Goal: Check status: Check status

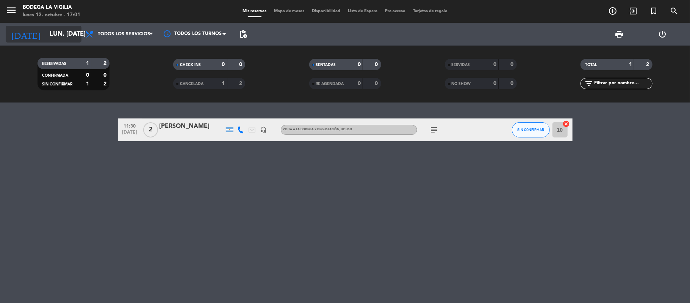
click at [52, 37] on input "lun. [DATE]" at bounding box center [87, 34] width 82 height 15
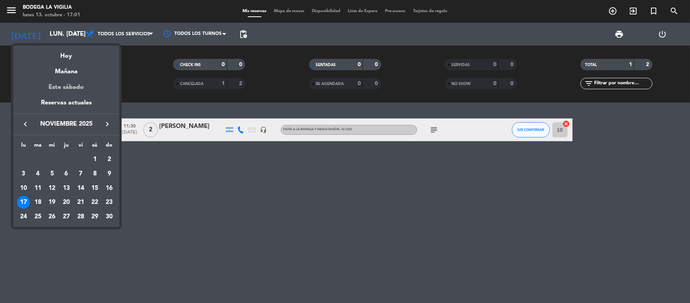
click at [66, 77] on div "Este sábado" at bounding box center [66, 87] width 106 height 21
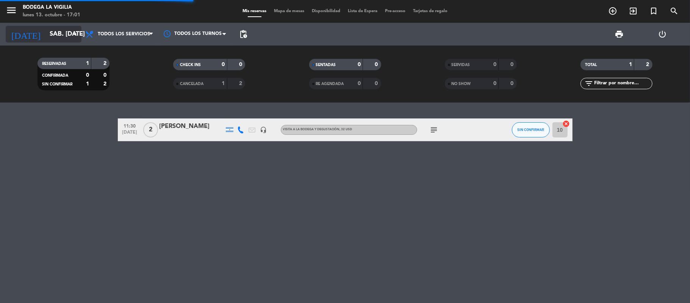
click at [53, 31] on input "sáb. [DATE]" at bounding box center [87, 34] width 82 height 15
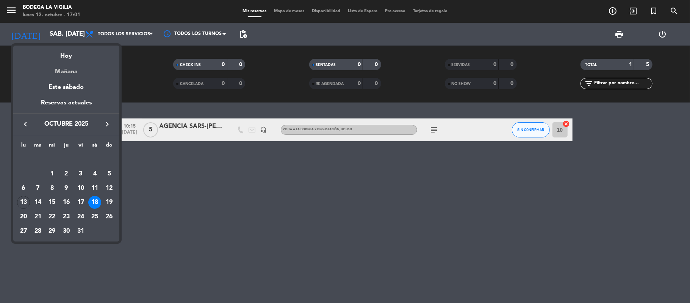
click at [50, 73] on div "Mañana" at bounding box center [66, 69] width 106 height 16
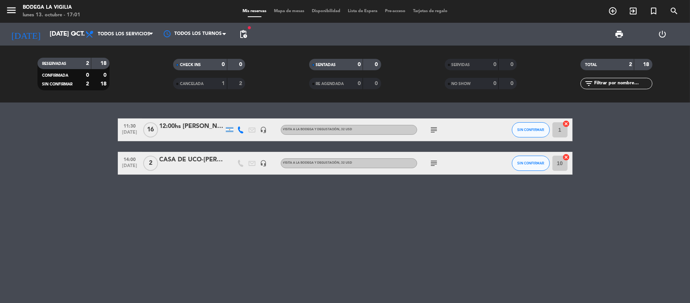
click at [196, 125] on div "12:00hs [PERSON_NAME]" at bounding box center [192, 126] width 64 height 10
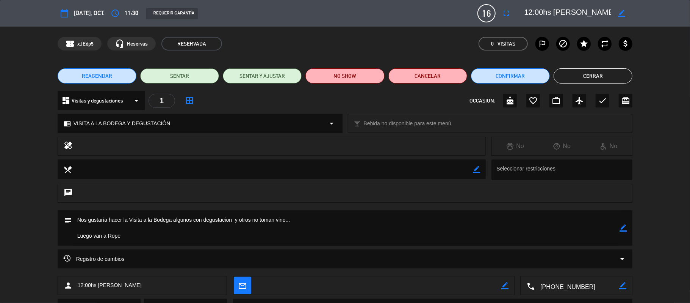
click at [577, 71] on button "Cerrar" at bounding box center [593, 75] width 79 height 15
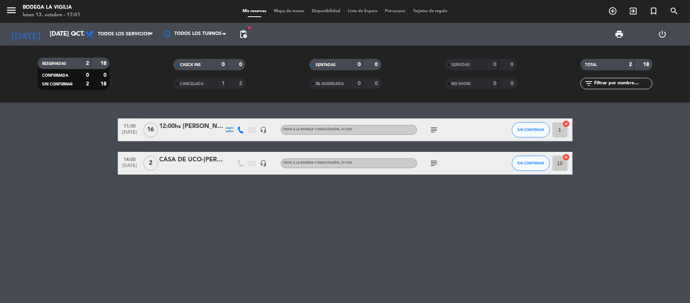
click at [207, 161] on div "CASA DE UCO-[PERSON_NAME]" at bounding box center [192, 160] width 64 height 10
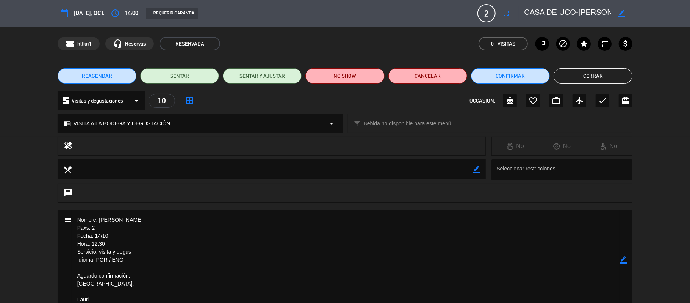
click at [595, 74] on button "Cerrar" at bounding box center [593, 75] width 79 height 15
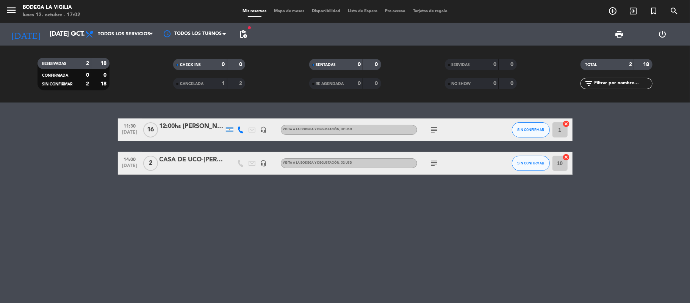
click at [183, 124] on div "12:00hs [PERSON_NAME]" at bounding box center [192, 126] width 64 height 10
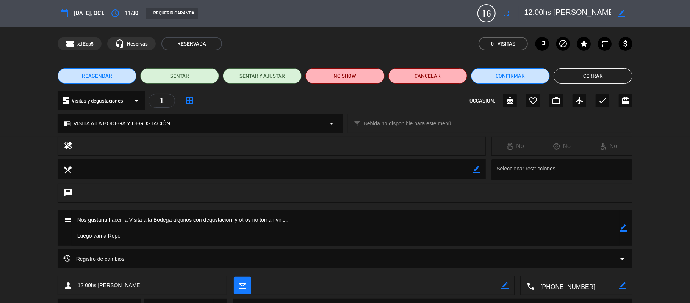
click at [583, 77] on button "Cerrar" at bounding box center [593, 75] width 79 height 15
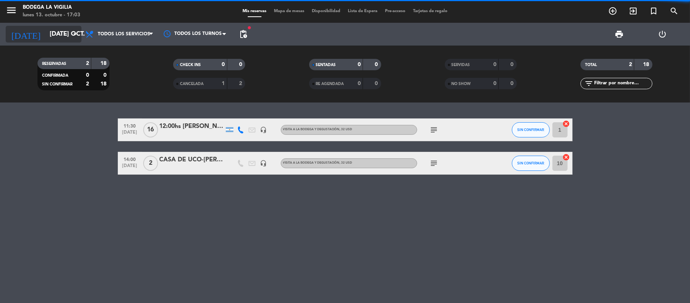
click at [55, 31] on input "[DATE] oct." at bounding box center [87, 34] width 82 height 15
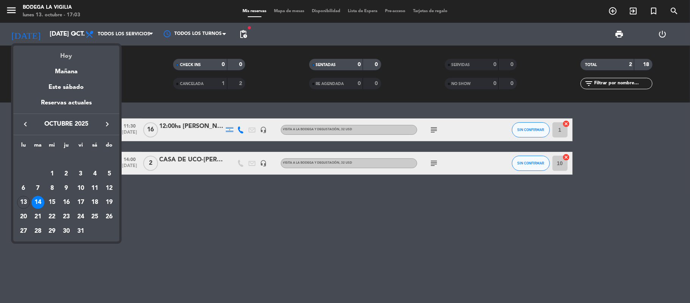
click at [79, 49] on div "Hoy" at bounding box center [66, 54] width 106 height 16
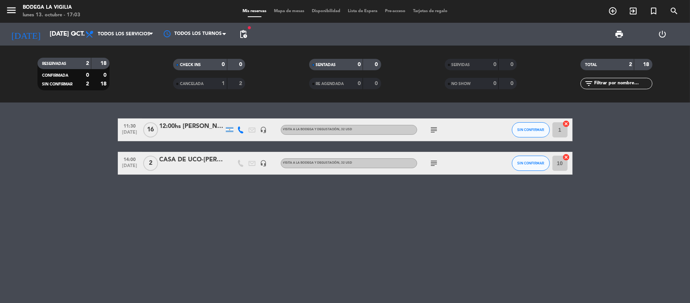
type input "lun. [DATE]"
